Goal: Task Accomplishment & Management: Contribute content

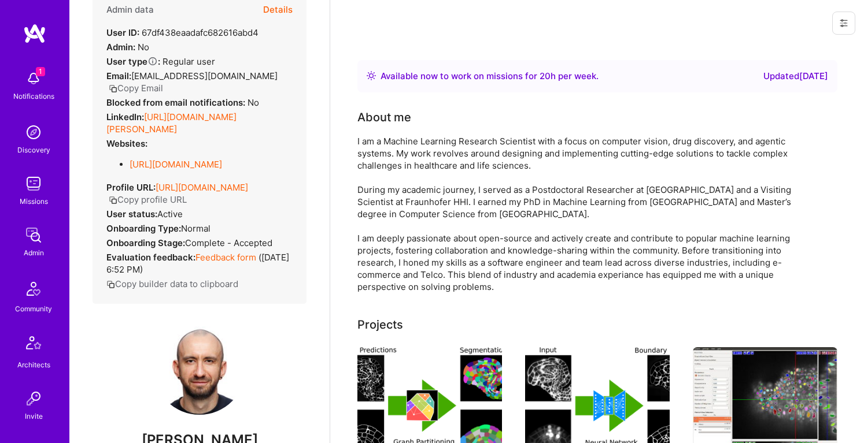
scroll to position [12, 0]
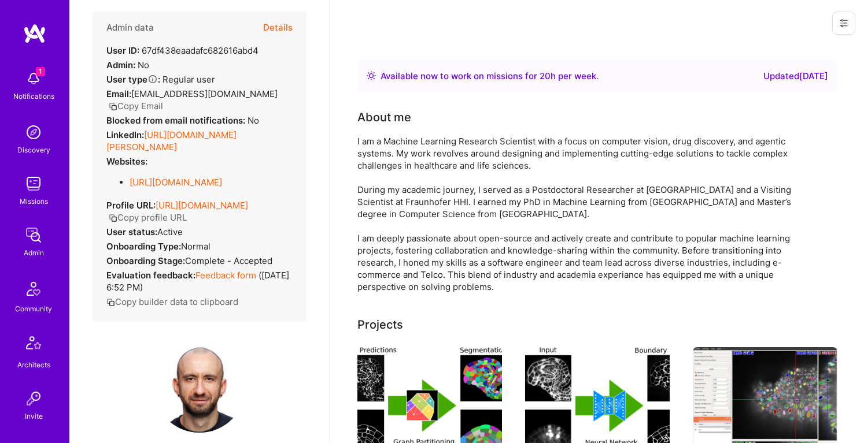
click at [280, 26] on button "Details" at bounding box center [277, 28] width 29 height 34
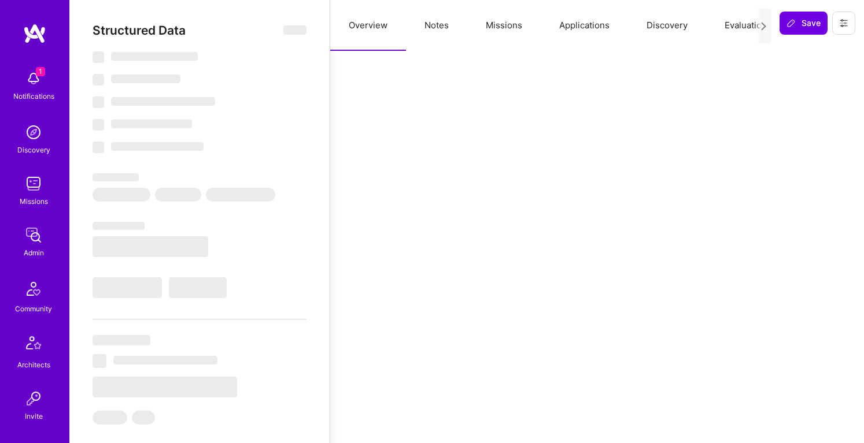
click at [449, 24] on button "Notes" at bounding box center [436, 25] width 61 height 51
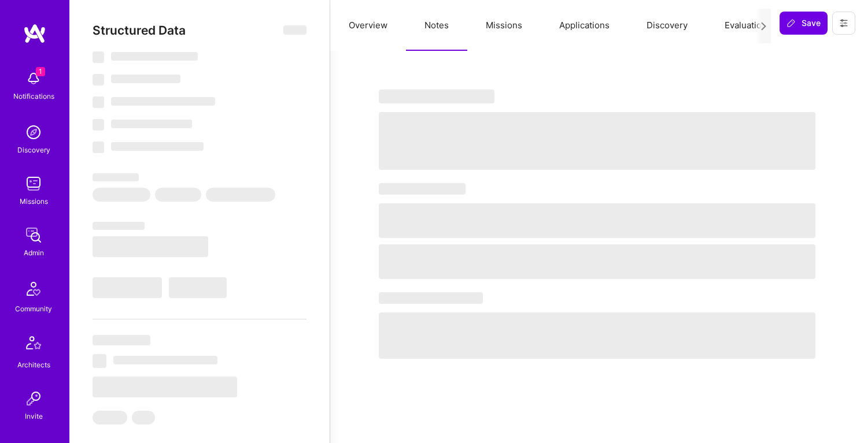
select select "Right Now"
select select "5"
select select "7"
select select "6"
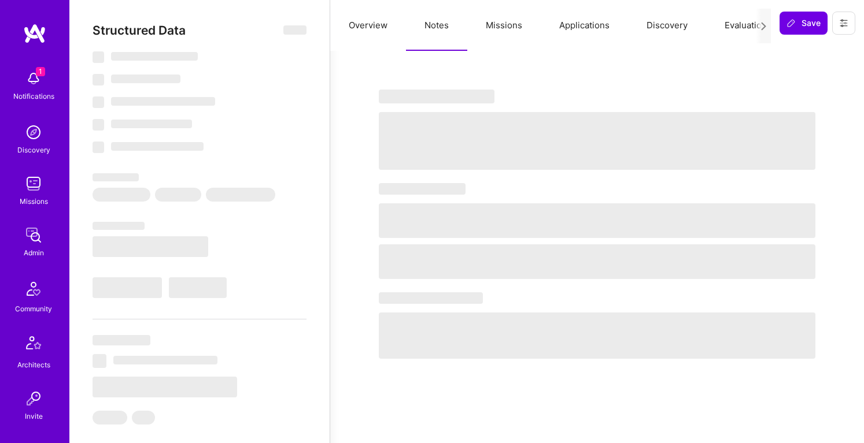
select select "DE"
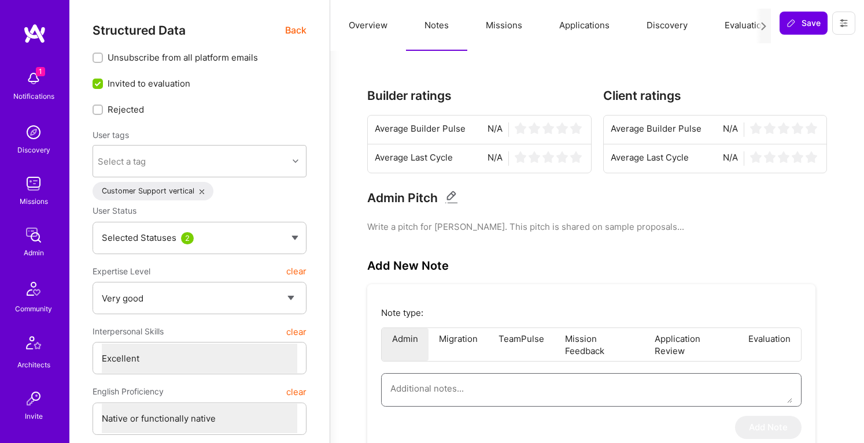
click at [466, 395] on textarea at bounding box center [591, 388] width 402 height 29
paste textarea "This is the interview summary for Adrian Wolny, conducted by Tomi for the AI/ML…"
type textarea "x"
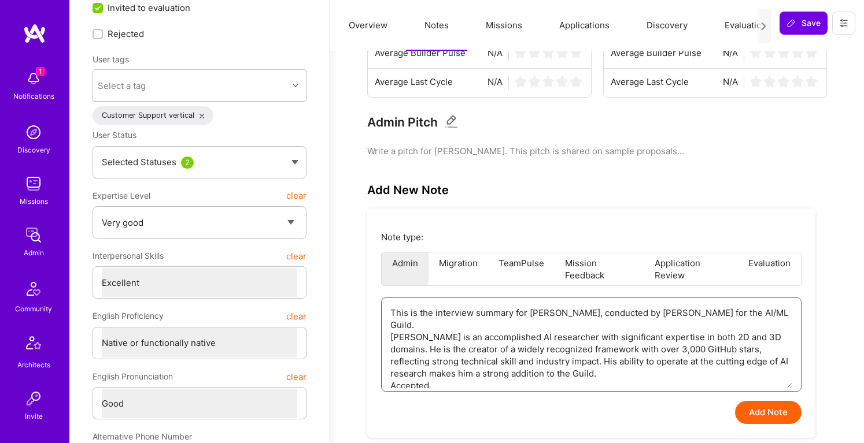
scroll to position [83, 0]
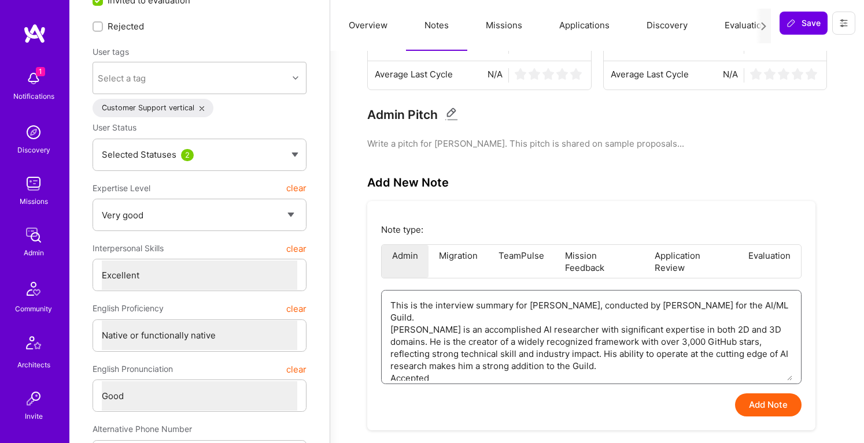
type textarea "This is the interview summary for Adrian Wolny, conducted by Tomi for the AI/ML…"
click at [749, 404] on button "Add Note" at bounding box center [768, 405] width 66 height 23
type textarea "x"
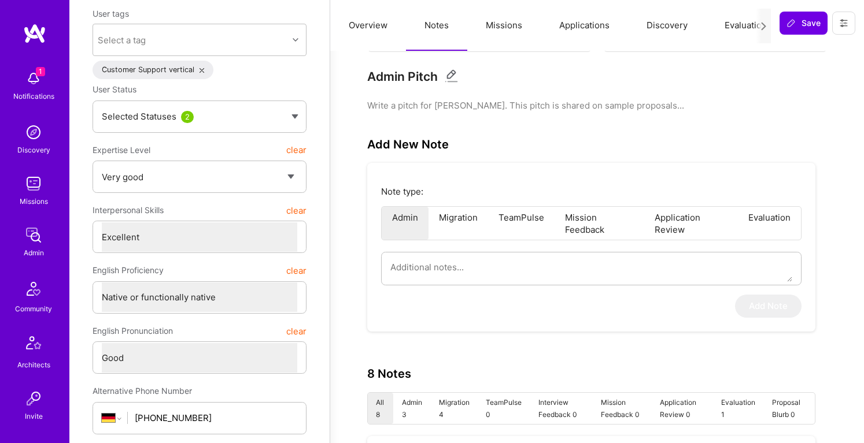
scroll to position [0, 0]
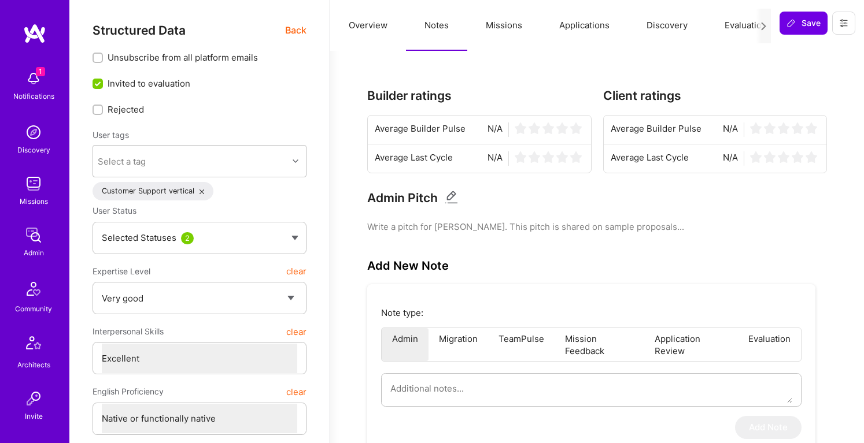
click at [458, 20] on button "Notes" at bounding box center [436, 25] width 61 height 51
click at [445, 21] on button "Notes" at bounding box center [436, 25] width 61 height 51
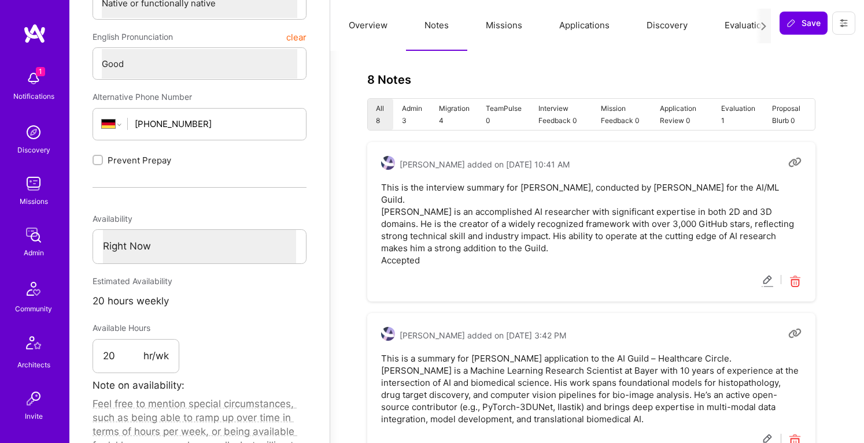
scroll to position [437, 0]
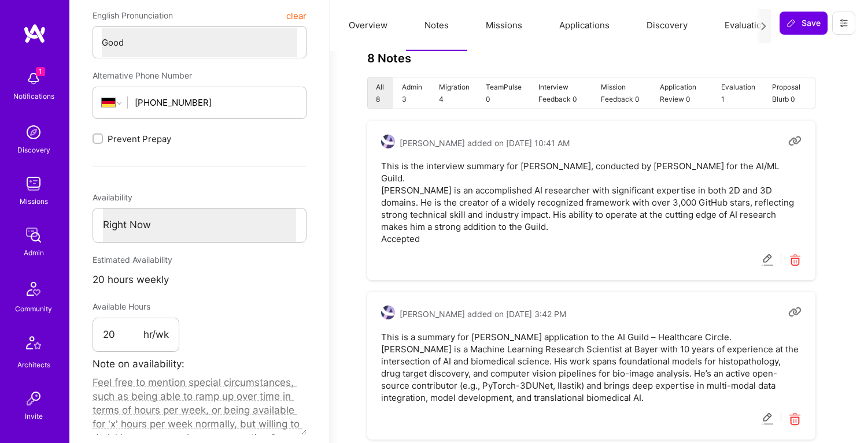
click at [414, 218] on pre "This is the interview summary for Adrian Wolny, conducted by Tomi for the AI/ML…" at bounding box center [591, 202] width 420 height 85
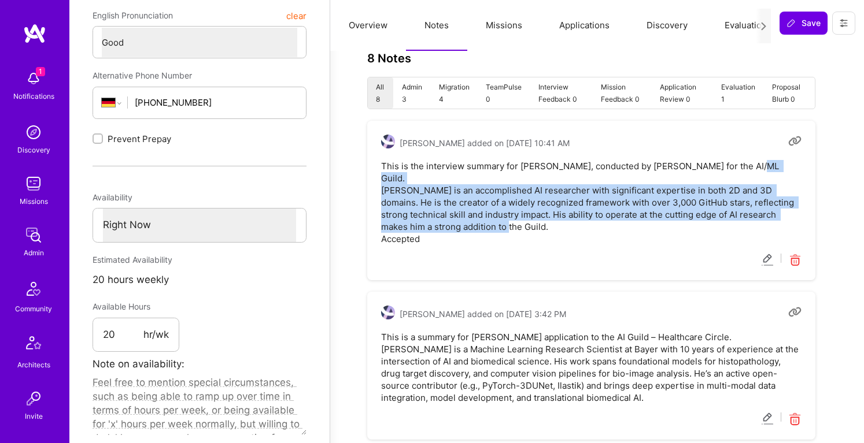
click at [414, 218] on pre "This is the interview summary for Adrian Wolny, conducted by Tomi for the AI/ML…" at bounding box center [591, 202] width 420 height 85
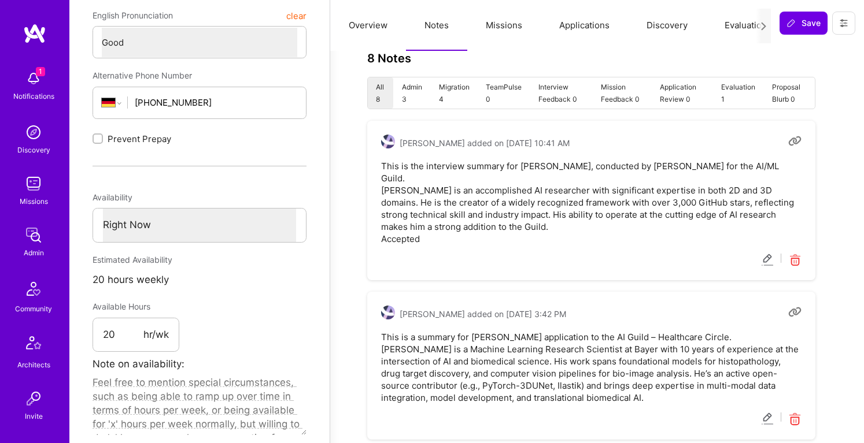
click at [405, 231] on pre "This is the interview summary for Adrian Wolny, conducted by Tomi for the AI/ML…" at bounding box center [591, 202] width 420 height 85
click at [764, 254] on icon at bounding box center [767, 260] width 13 height 13
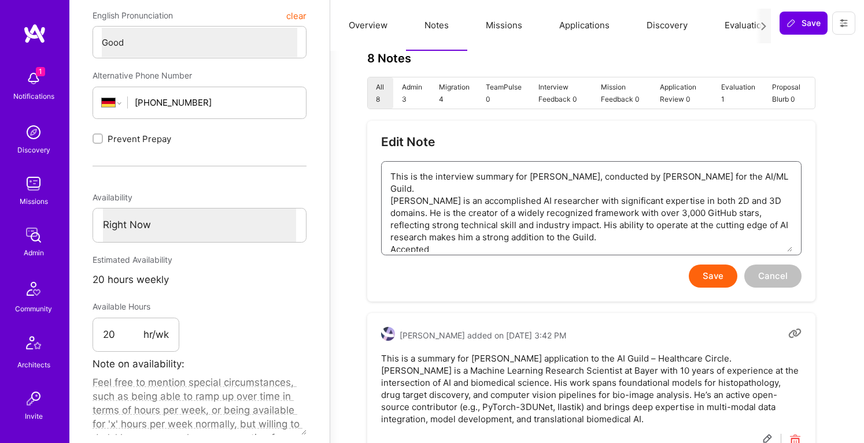
click at [413, 234] on textarea "This is the interview summary for Adrian Wolny, conducted by Tomi for the AI/ML…" at bounding box center [591, 207] width 402 height 90
paste textarea "— Evaluation scores: Expertise: Very Good/Superstar | Interpersonal: Excellent …"
type textarea "x"
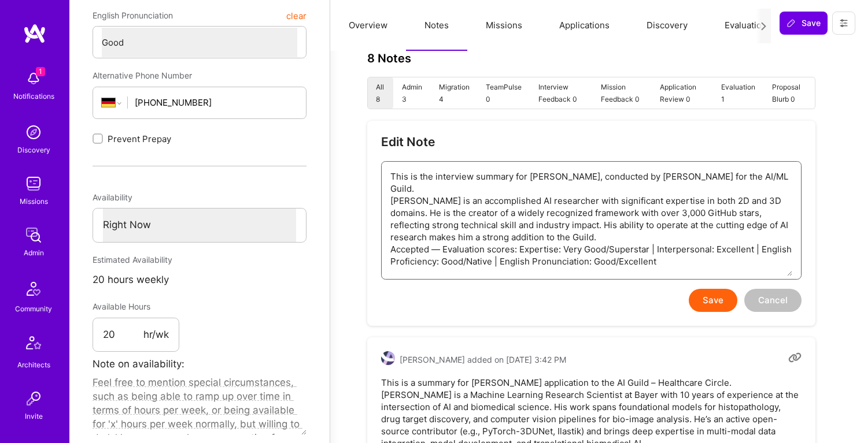
type textarea "This is the interview summary for Adrian Wolny, conducted by Tomi for the AI/ML…"
click at [710, 301] on button "Save" at bounding box center [712, 300] width 49 height 23
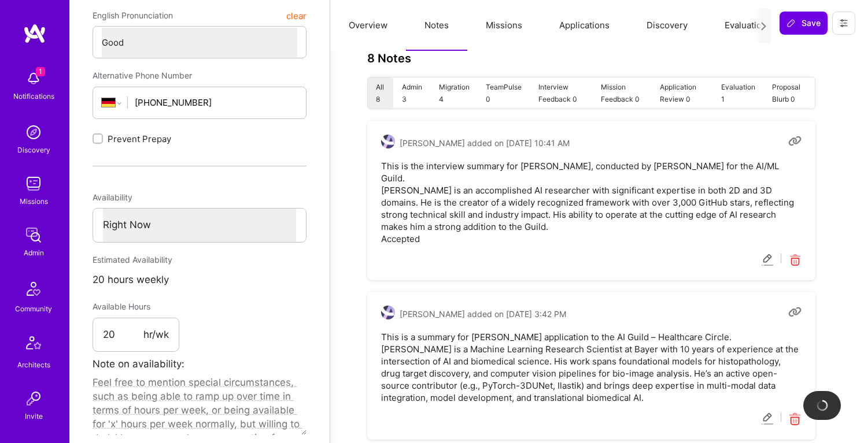
type textarea "x"
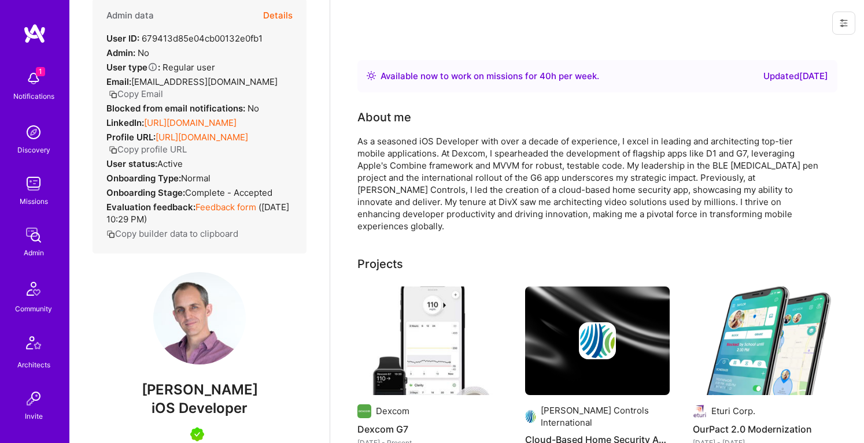
scroll to position [41, 0]
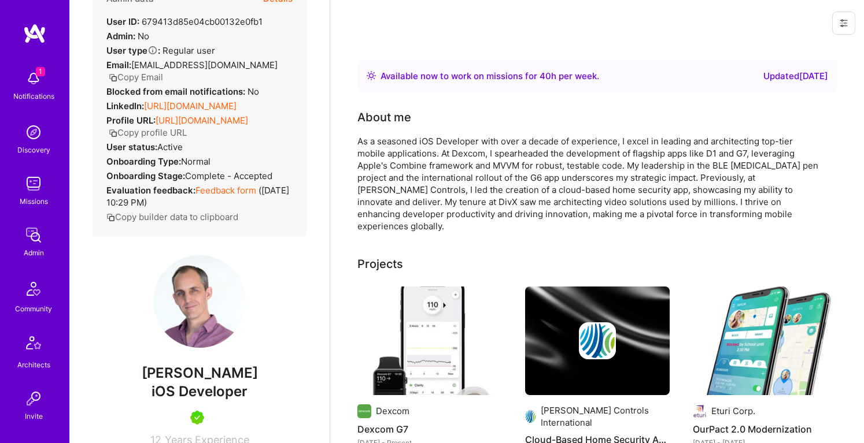
click at [162, 382] on span "[PERSON_NAME]" at bounding box center [199, 373] width 214 height 17
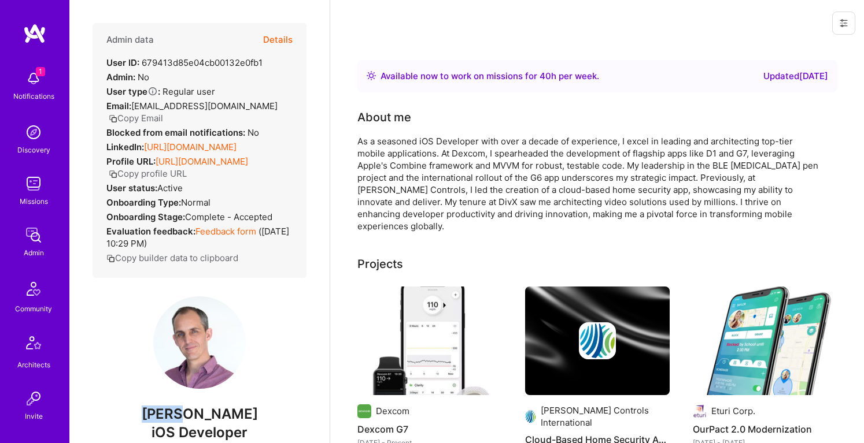
click at [273, 37] on button "Details" at bounding box center [277, 40] width 29 height 34
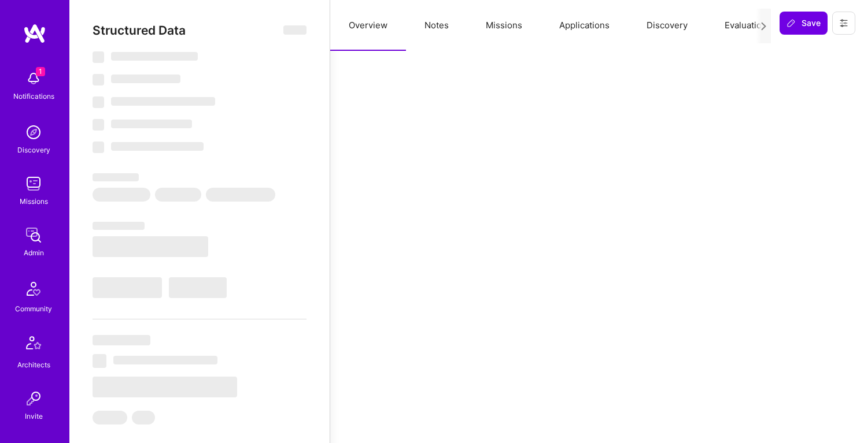
select select "Right Now"
select select "5"
select select "7"
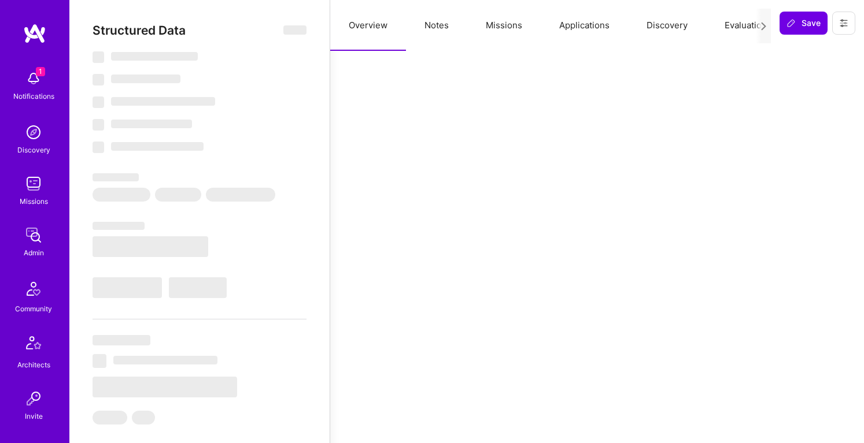
select select "US"
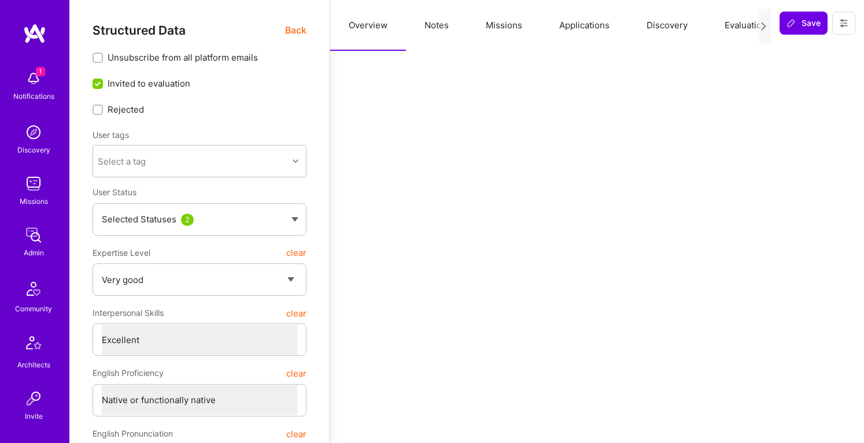
click at [435, 32] on button "Notes" at bounding box center [436, 25] width 61 height 51
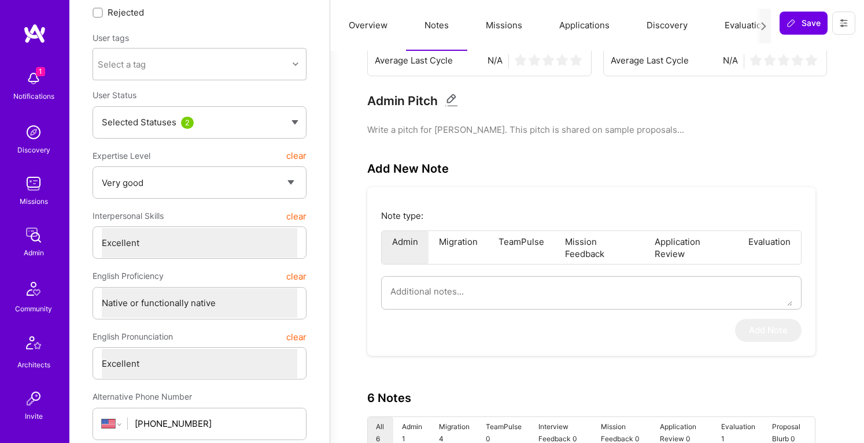
scroll to position [115, 0]
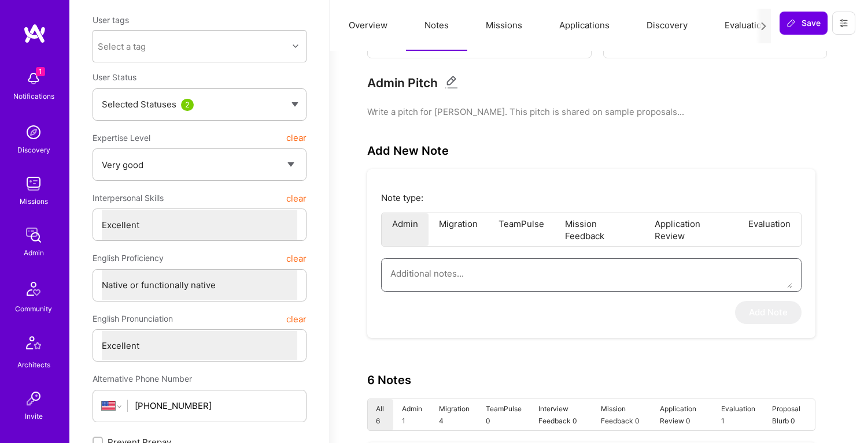
click at [451, 277] on textarea at bounding box center [591, 273] width 402 height 29
paste textarea "This is the interview summary for [PERSON_NAME], conducted by [PERSON_NAME] for…"
type textarea "x"
type textarea "This is the interview summary for [PERSON_NAME], conducted by [PERSON_NAME] for…"
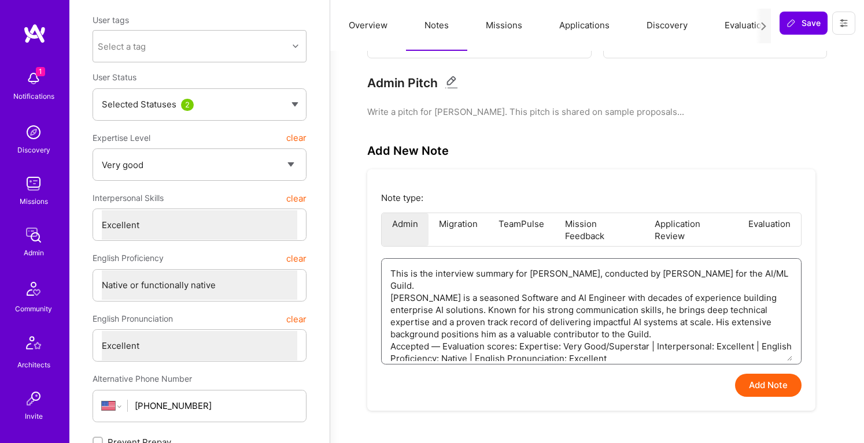
drag, startPoint x: 431, startPoint y: 335, endPoint x: 551, endPoint y: 349, distance: 121.5
click at [551, 349] on textarea "This is the interview summary for [PERSON_NAME], conducted by [PERSON_NAME] for…" at bounding box center [591, 310] width 402 height 102
drag, startPoint x: 431, startPoint y: 334, endPoint x: 542, endPoint y: 350, distance: 112.6
click at [542, 350] on textarea "This is the interview summary for [PERSON_NAME], conducted by [PERSON_NAME] for…" at bounding box center [591, 310] width 402 height 102
drag, startPoint x: 433, startPoint y: 334, endPoint x: 454, endPoint y: 351, distance: 27.0
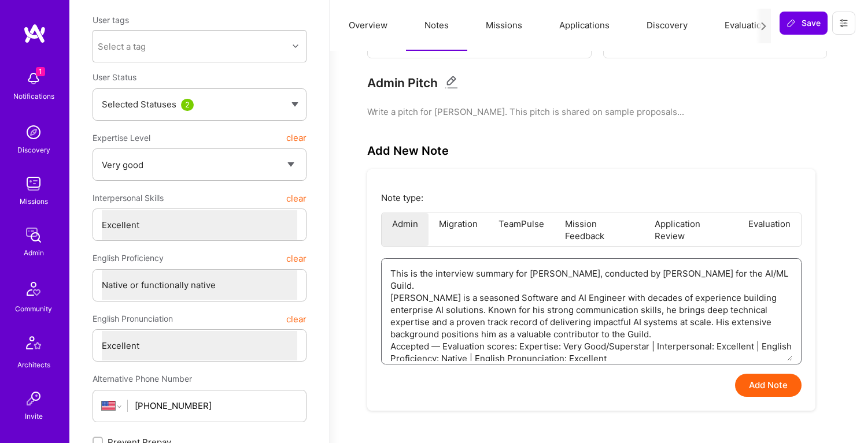
click at [454, 351] on textarea "This is the interview summary for [PERSON_NAME], conducted by [PERSON_NAME] for…" at bounding box center [591, 310] width 402 height 102
click at [466, 337] on textarea "This is the interview summary for [PERSON_NAME], conducted by [PERSON_NAME] for…" at bounding box center [591, 310] width 402 height 102
drag, startPoint x: 431, startPoint y: 335, endPoint x: 526, endPoint y: 357, distance: 98.0
click at [526, 357] on textarea "This is the interview summary for [PERSON_NAME], conducted by [PERSON_NAME] for…" at bounding box center [591, 310] width 402 height 102
drag, startPoint x: 788, startPoint y: 336, endPoint x: 636, endPoint y: 358, distance: 153.0
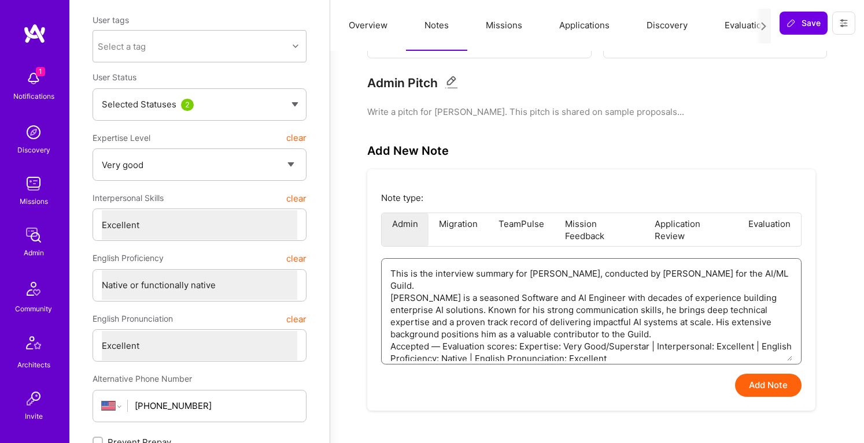
click at [636, 358] on textarea "This is the interview summary for [PERSON_NAME], conducted by [PERSON_NAME] for…" at bounding box center [591, 310] width 402 height 102
drag, startPoint x: 432, startPoint y: 335, endPoint x: 615, endPoint y: 355, distance: 184.3
click at [615, 355] on textarea "This is the interview summary for [PERSON_NAME], conducted by [PERSON_NAME] for…" at bounding box center [591, 310] width 402 height 102
type textarea "x"
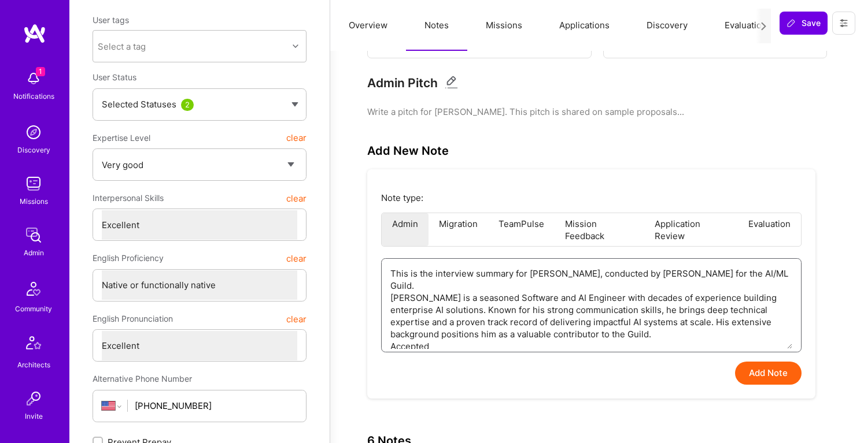
type textarea "This is the interview summary for [PERSON_NAME], conducted by [PERSON_NAME] for…"
click at [753, 368] on button "Add Note" at bounding box center [768, 373] width 66 height 23
type textarea "x"
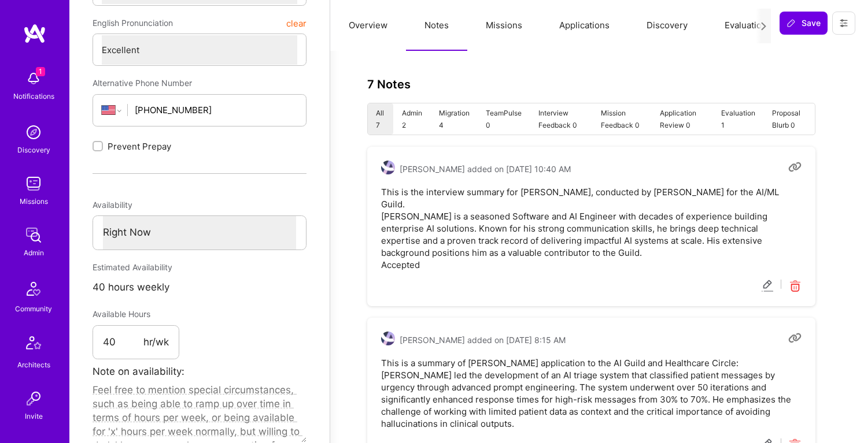
scroll to position [413, 0]
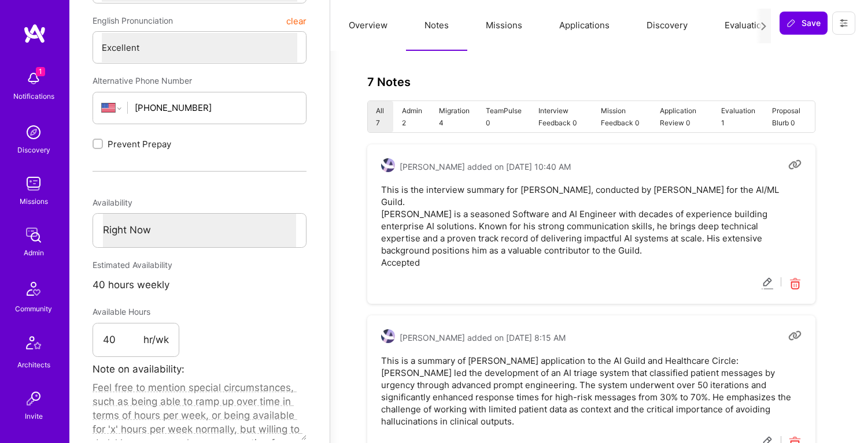
click at [764, 277] on icon at bounding box center [767, 283] width 13 height 13
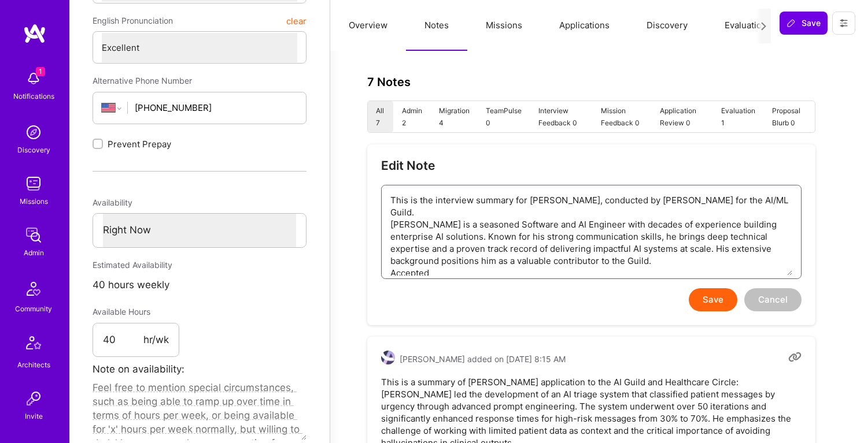
click at [411, 263] on textarea "This is the interview summary for [PERSON_NAME], conducted by [PERSON_NAME] for…" at bounding box center [591, 231] width 402 height 90
paste textarea "— Evaluation scores: Expertise: Very Good/Superstar | Interpersonal: Excellent …"
type textarea "x"
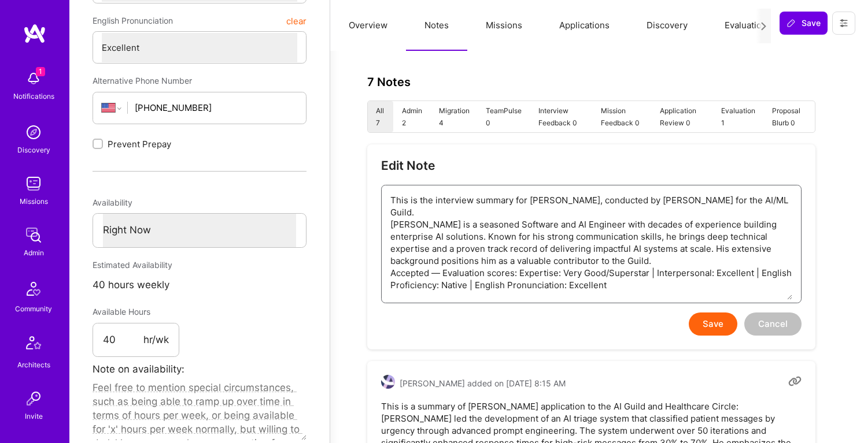
type textarea "This is the interview summary for [PERSON_NAME], conducted by [PERSON_NAME] for…"
click at [719, 328] on button "Save" at bounding box center [712, 324] width 49 height 23
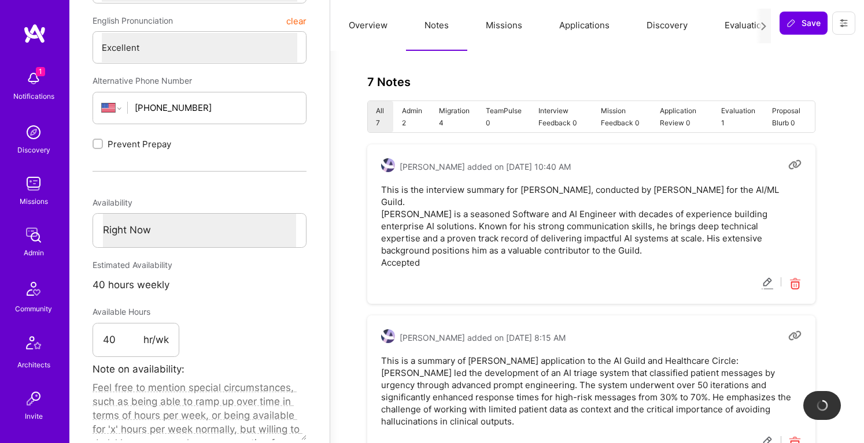
type textarea "x"
